Goal: Check status: Check status

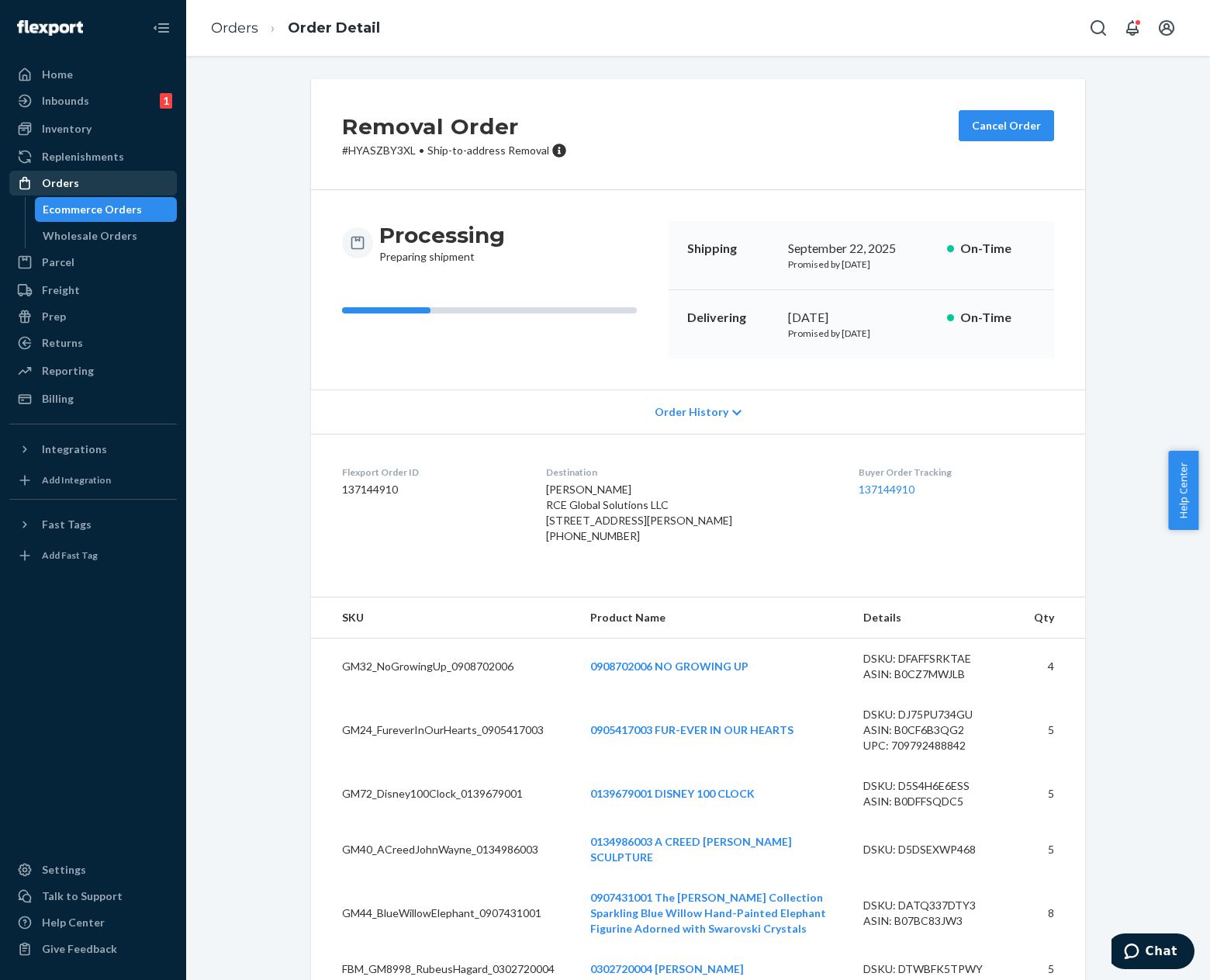
scroll to position [1684, 0]
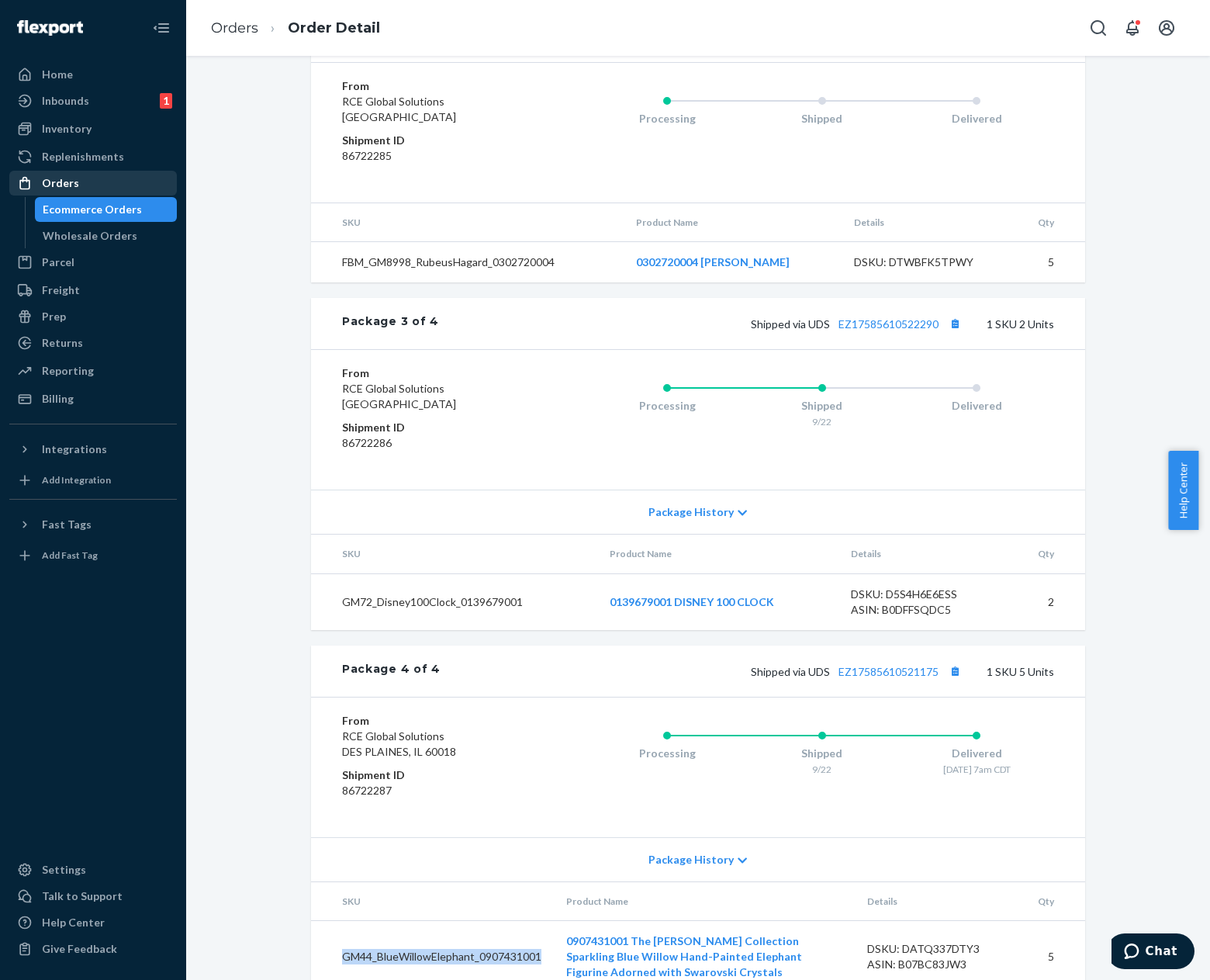
click at [97, 188] on div "Orders" at bounding box center [93, 182] width 164 height 22
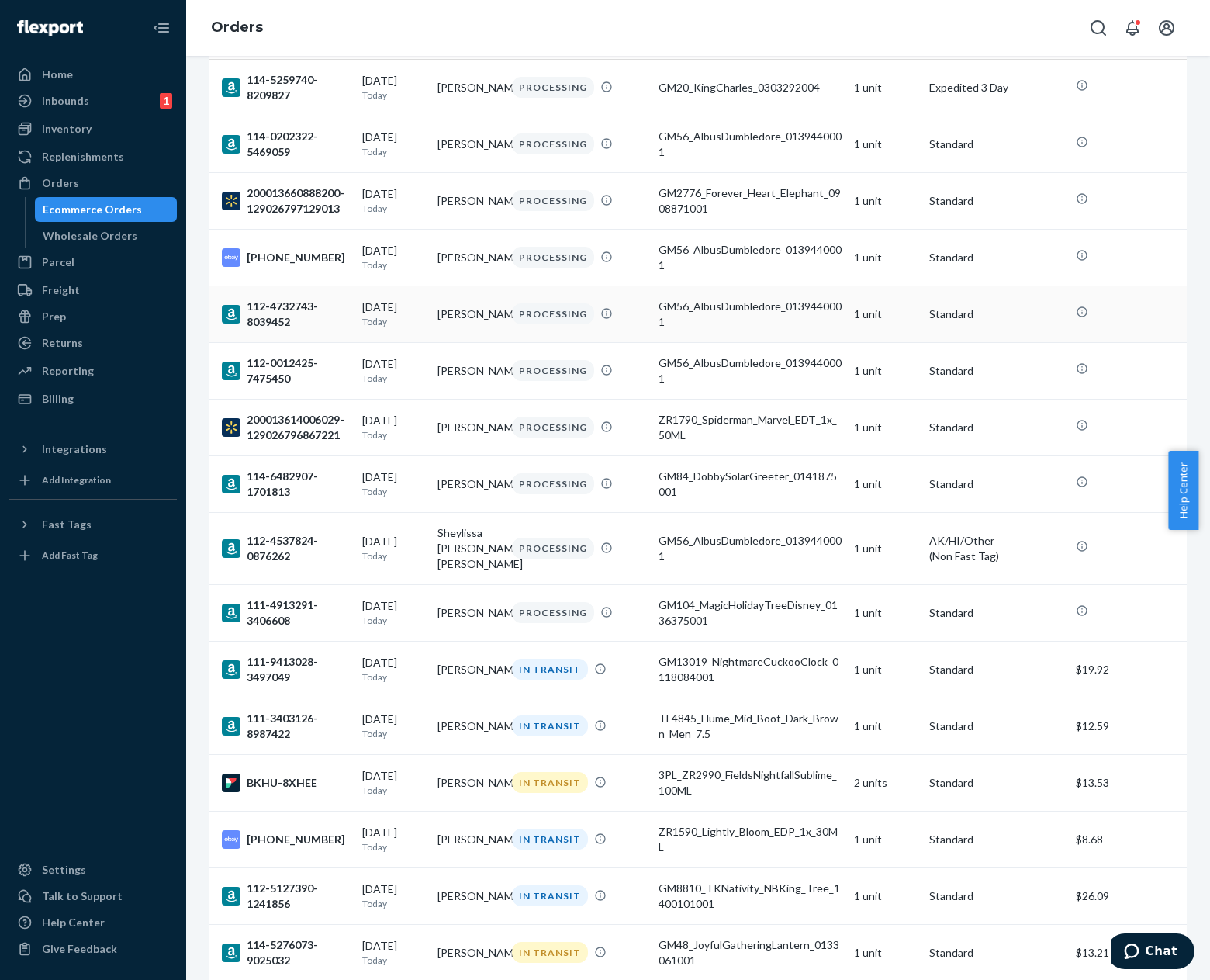
scroll to position [156, 0]
click at [732, 786] on td "3PL_ZR2990_FieldsNightfallSublime_100ML" at bounding box center [750, 781] width 196 height 56
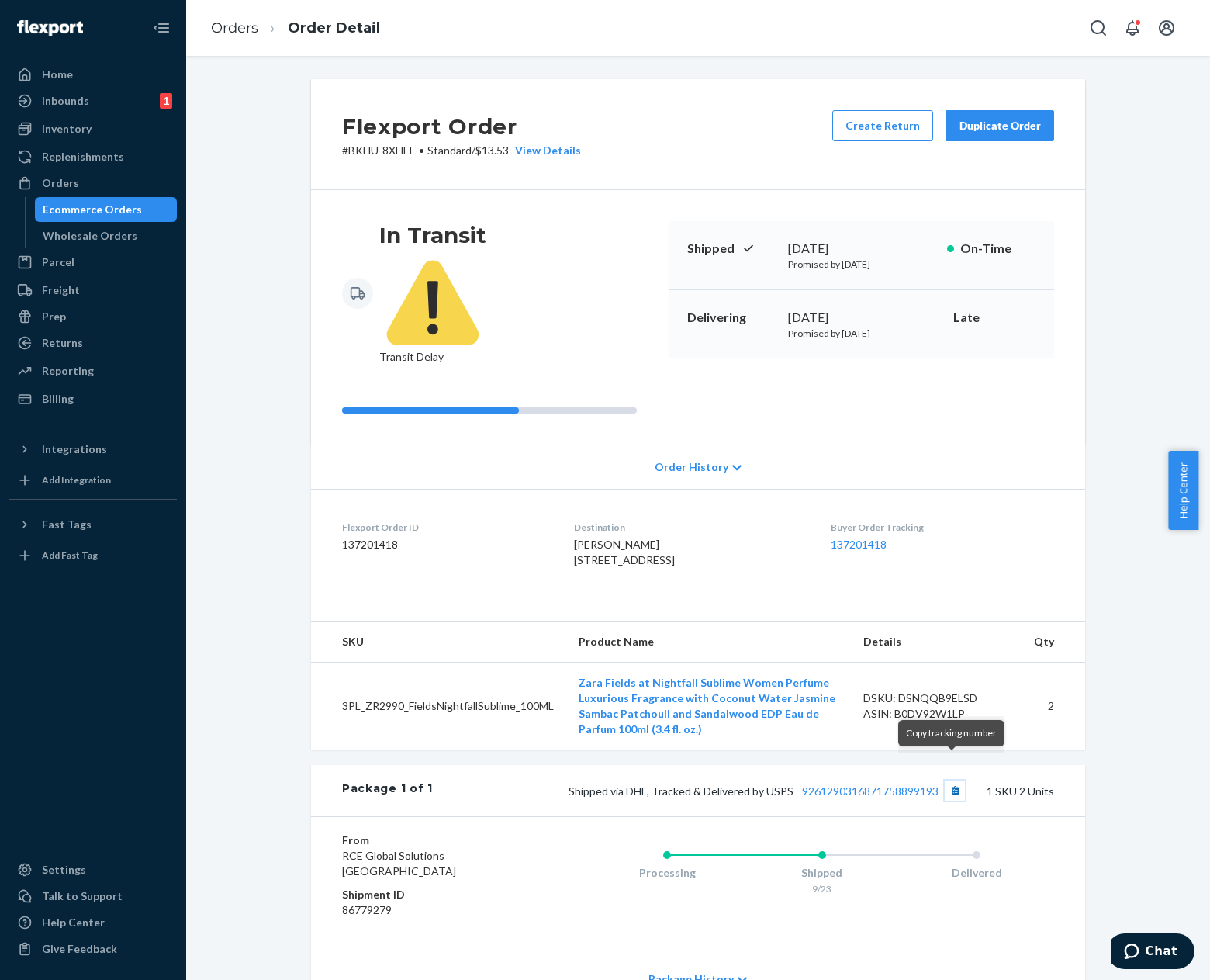
click at [955, 781] on button "Copy tracking number" at bounding box center [954, 790] width 20 height 20
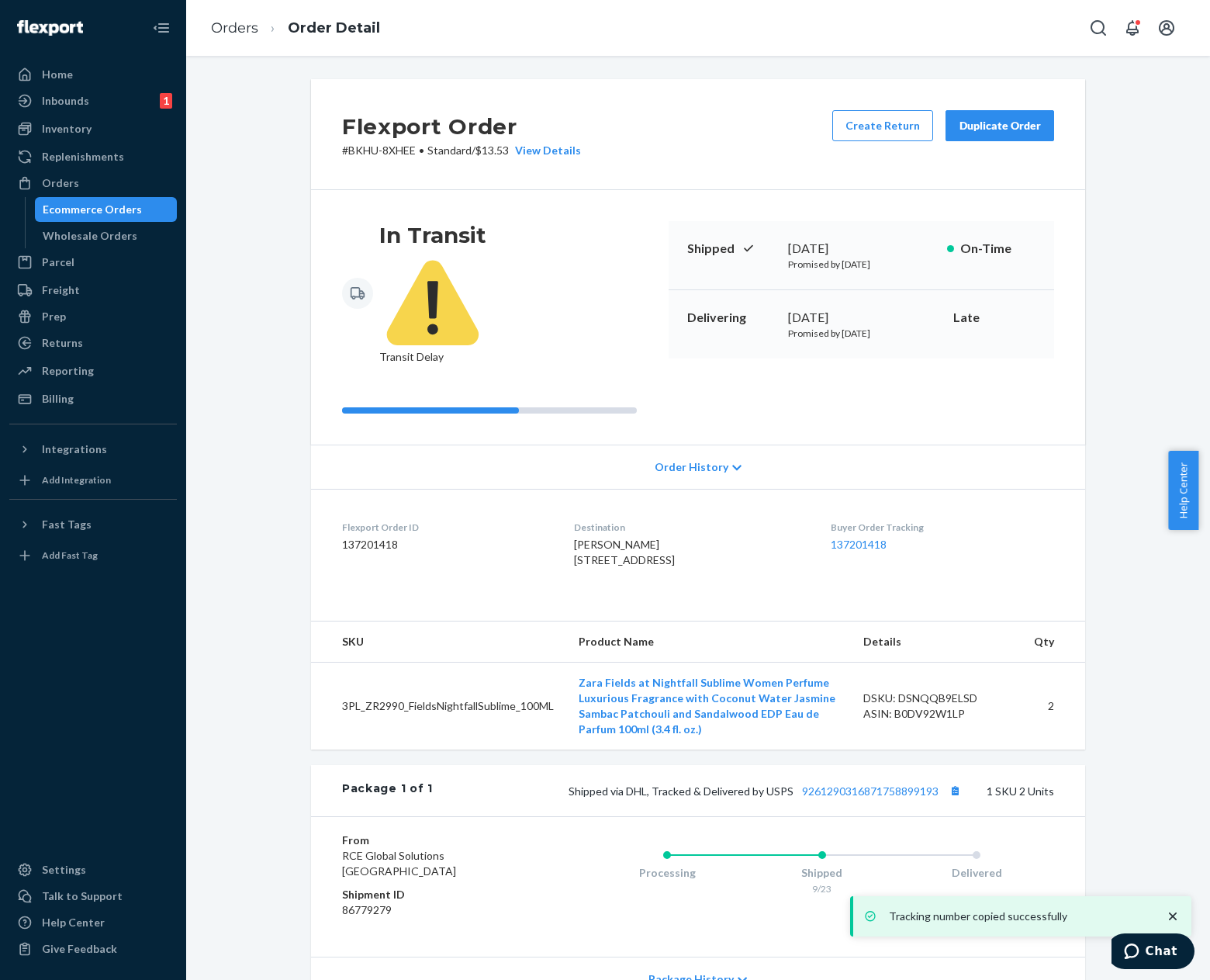
click at [919, 706] on div "ASIN: B0DV92W1LP" at bounding box center [936, 714] width 146 height 15
copy div "B0DV92W1LP"
